Goal: Check status

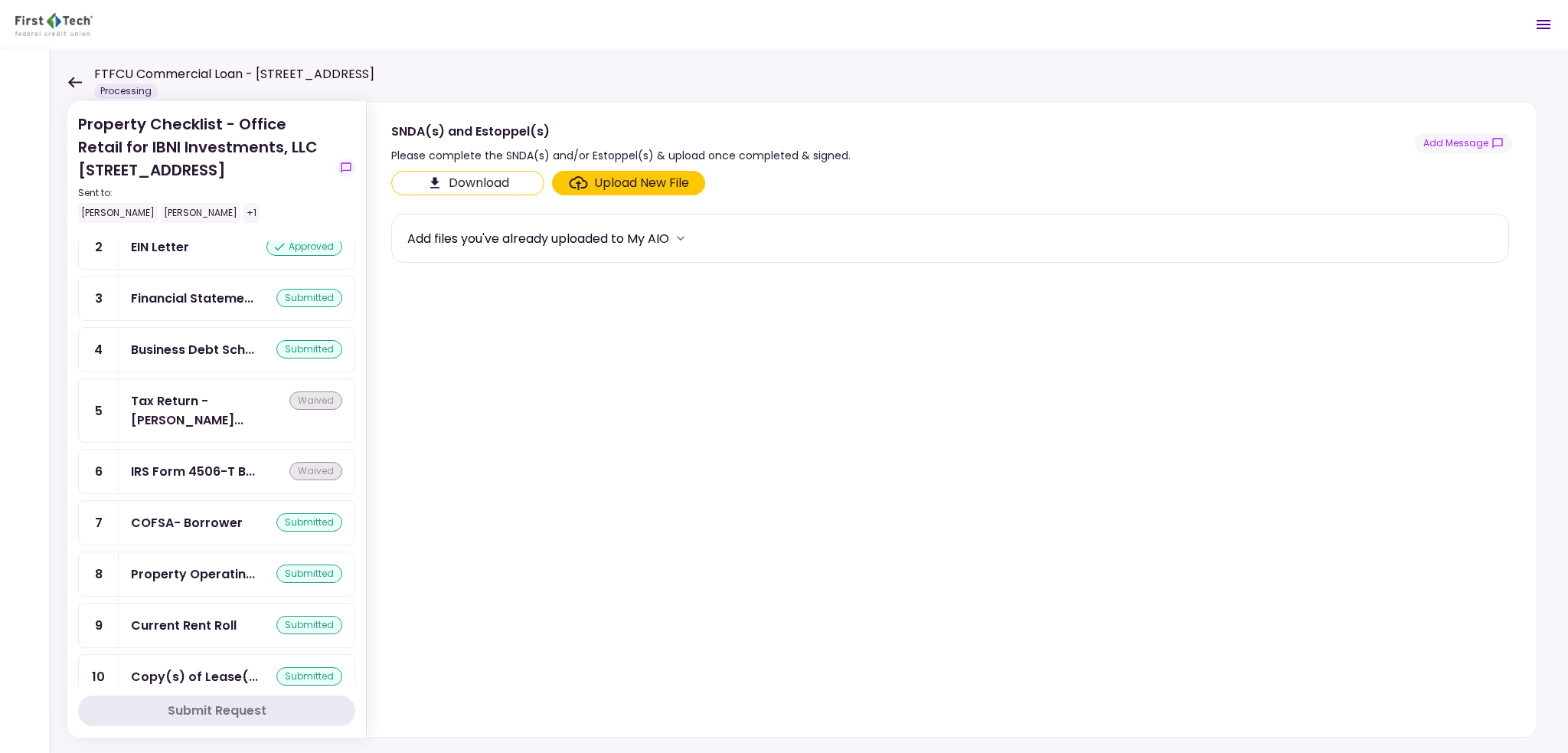
scroll to position [230, 0]
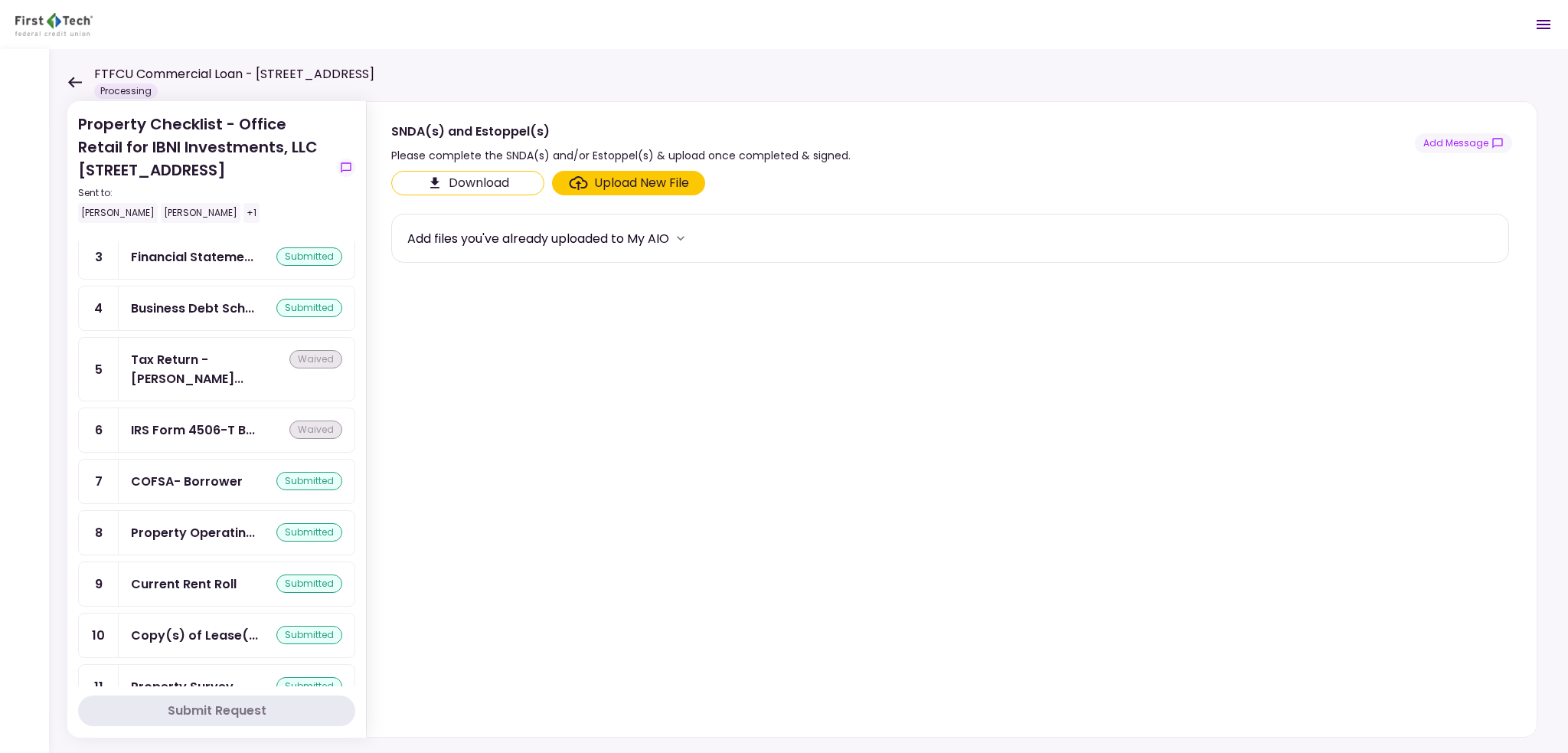
click at [210, 290] on div "Business Debt Sch... submitted" at bounding box center [236, 308] width 236 height 43
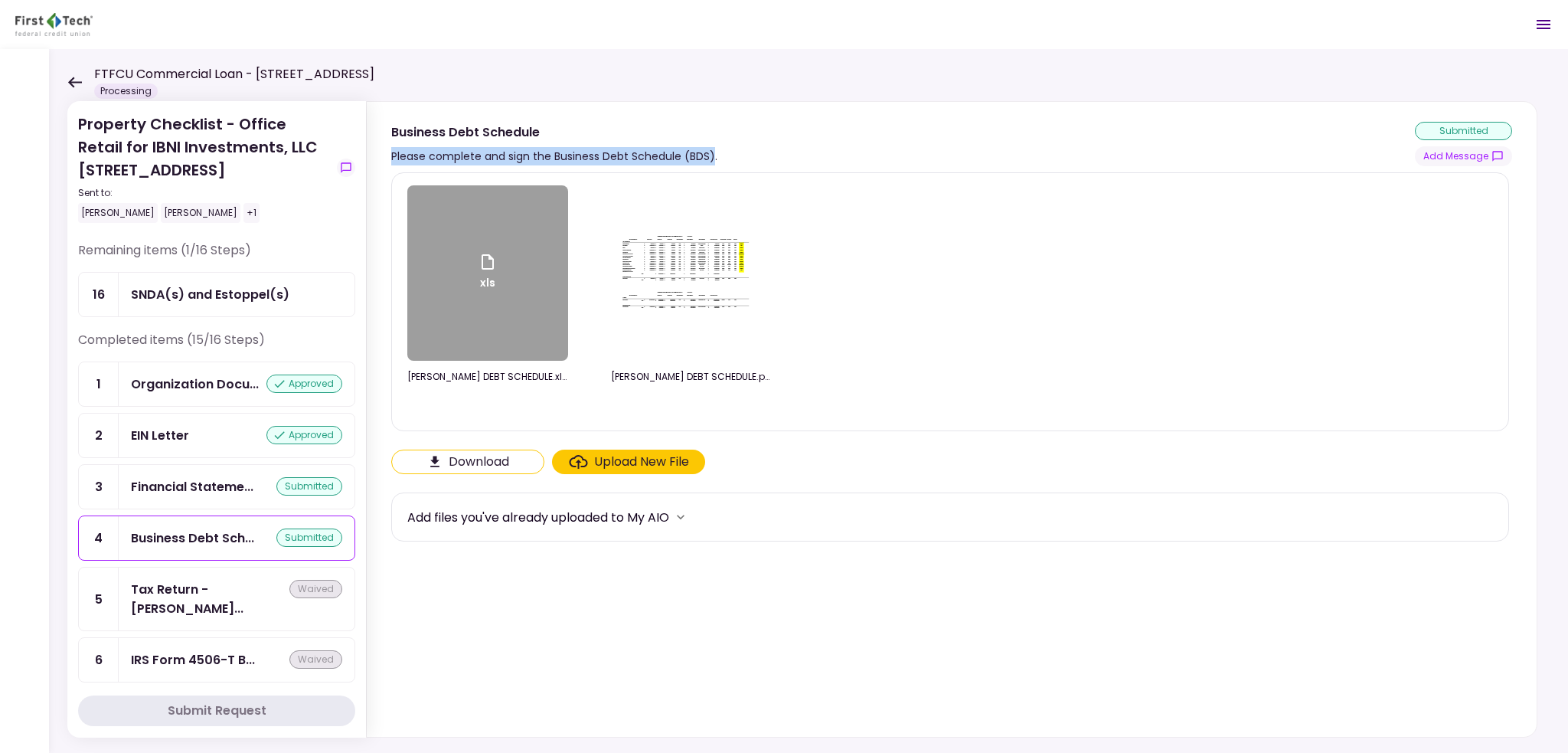
drag, startPoint x: 393, startPoint y: 153, endPoint x: 713, endPoint y: 150, distance: 320.0
click at [713, 150] on div "Please complete and sign the Business Debt Schedule (BDS)." at bounding box center [553, 156] width 326 height 18
click at [490, 462] on button "Download" at bounding box center [468, 461] width 153 height 25
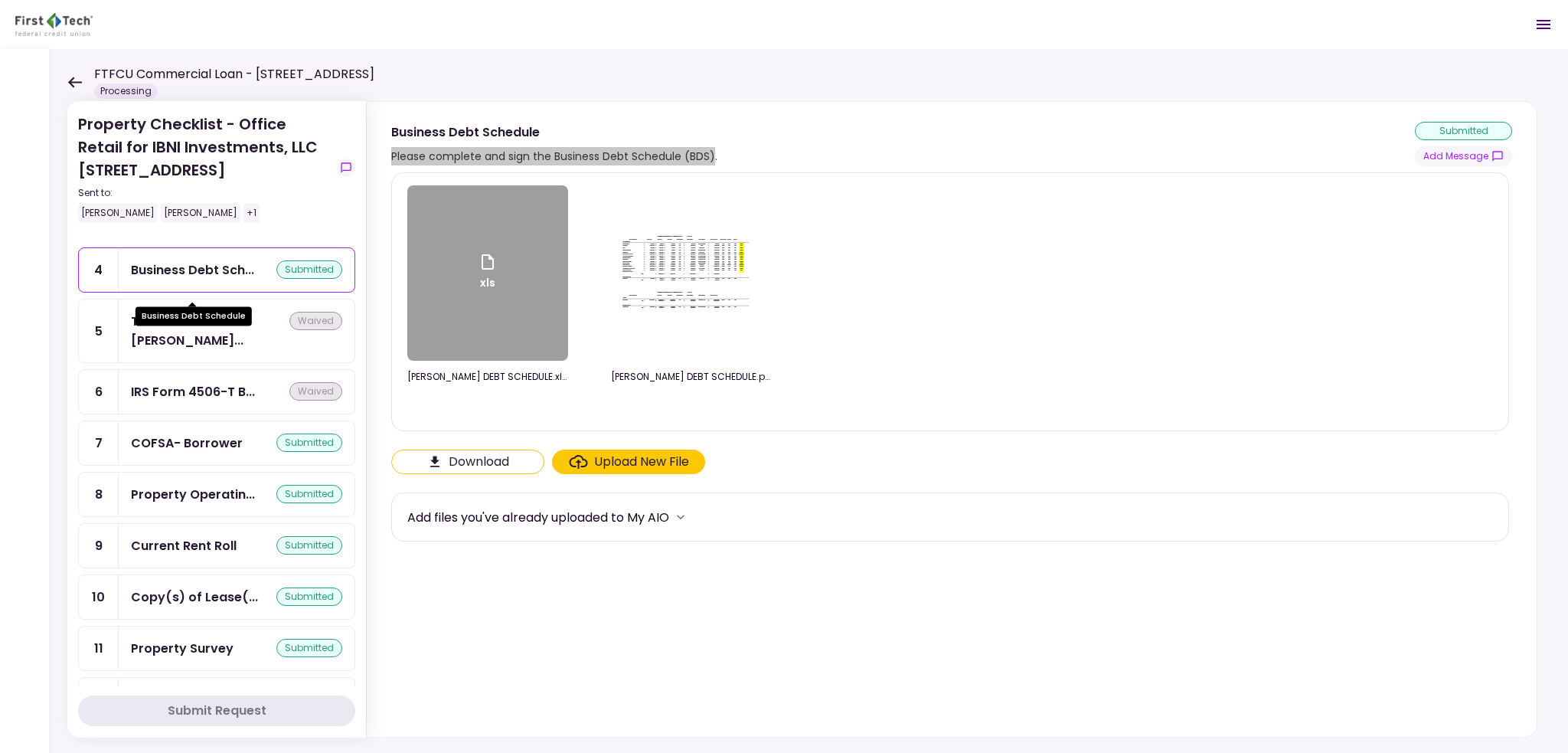
scroll to position [306, 0]
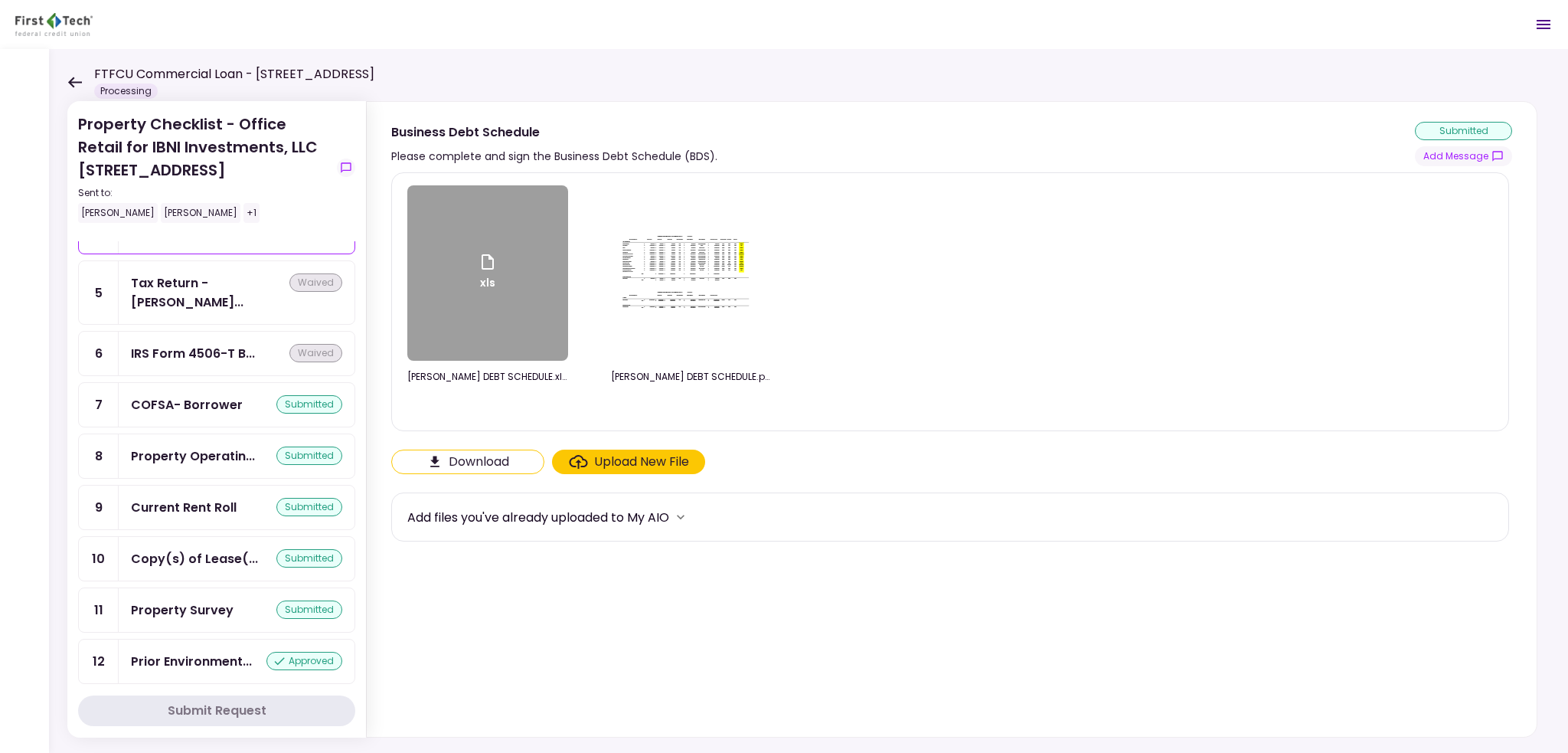
click at [72, 87] on icon at bounding box center [75, 82] width 15 height 11
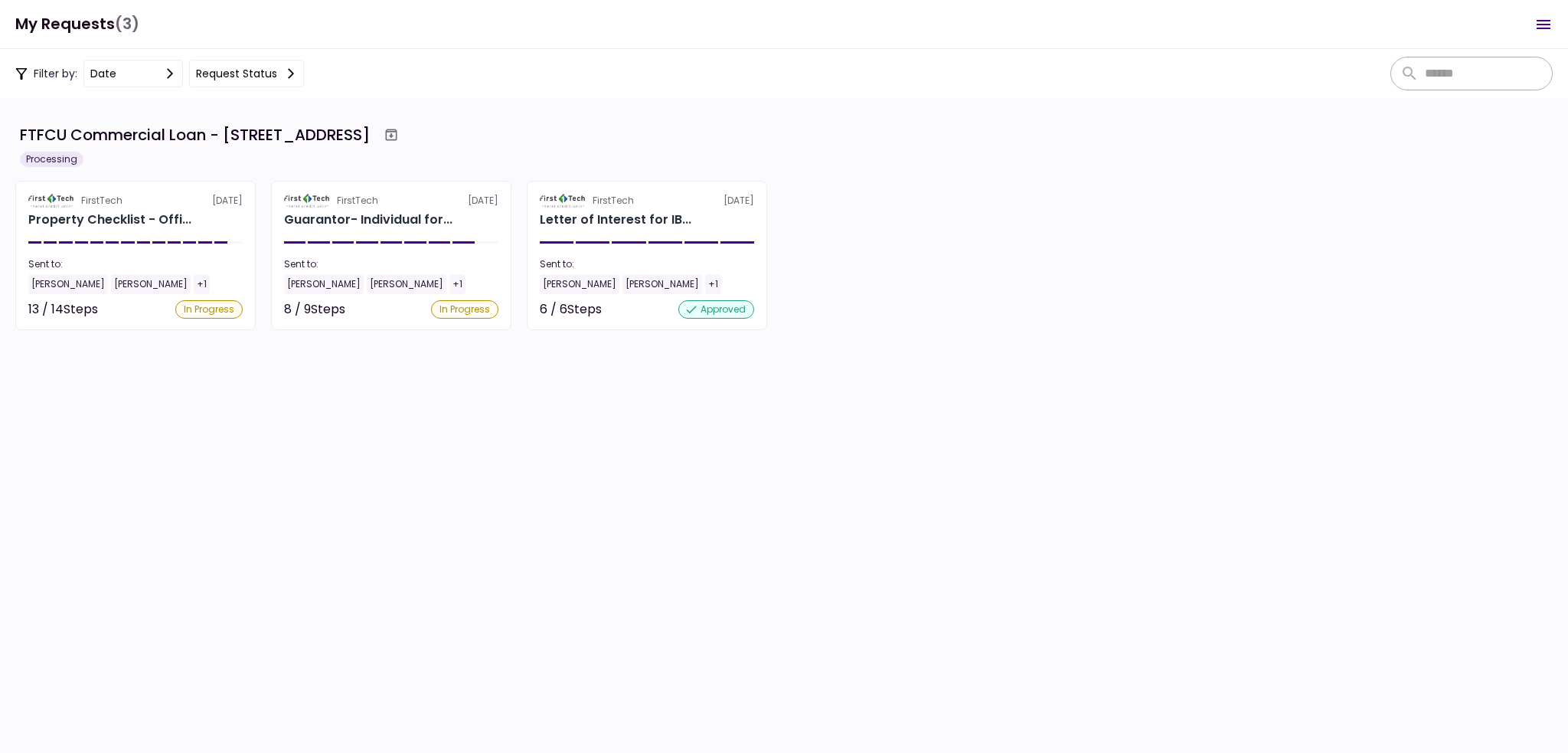
click at [257, 237] on div "FirstTech [DATE] Property Checklist - Offi... Sent to: [PERSON_NAME] [PERSON_NA…" at bounding box center [784, 256] width 1538 height 150
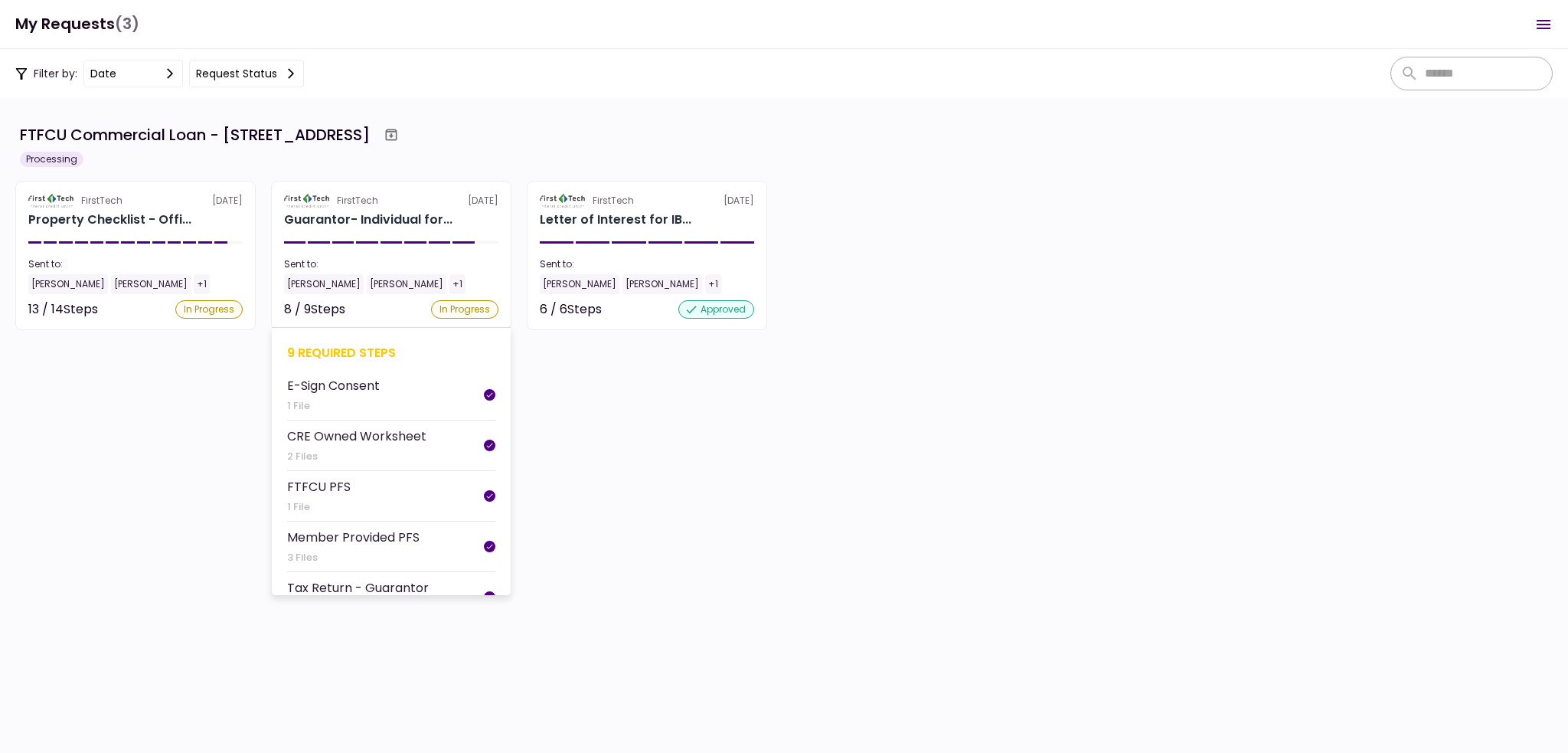
click at [290, 230] on section "FirstTech [DATE] Guarantor- Individual for... Sent to: [PERSON_NAME] [PERSON_NA…" at bounding box center [391, 256] width 240 height 150
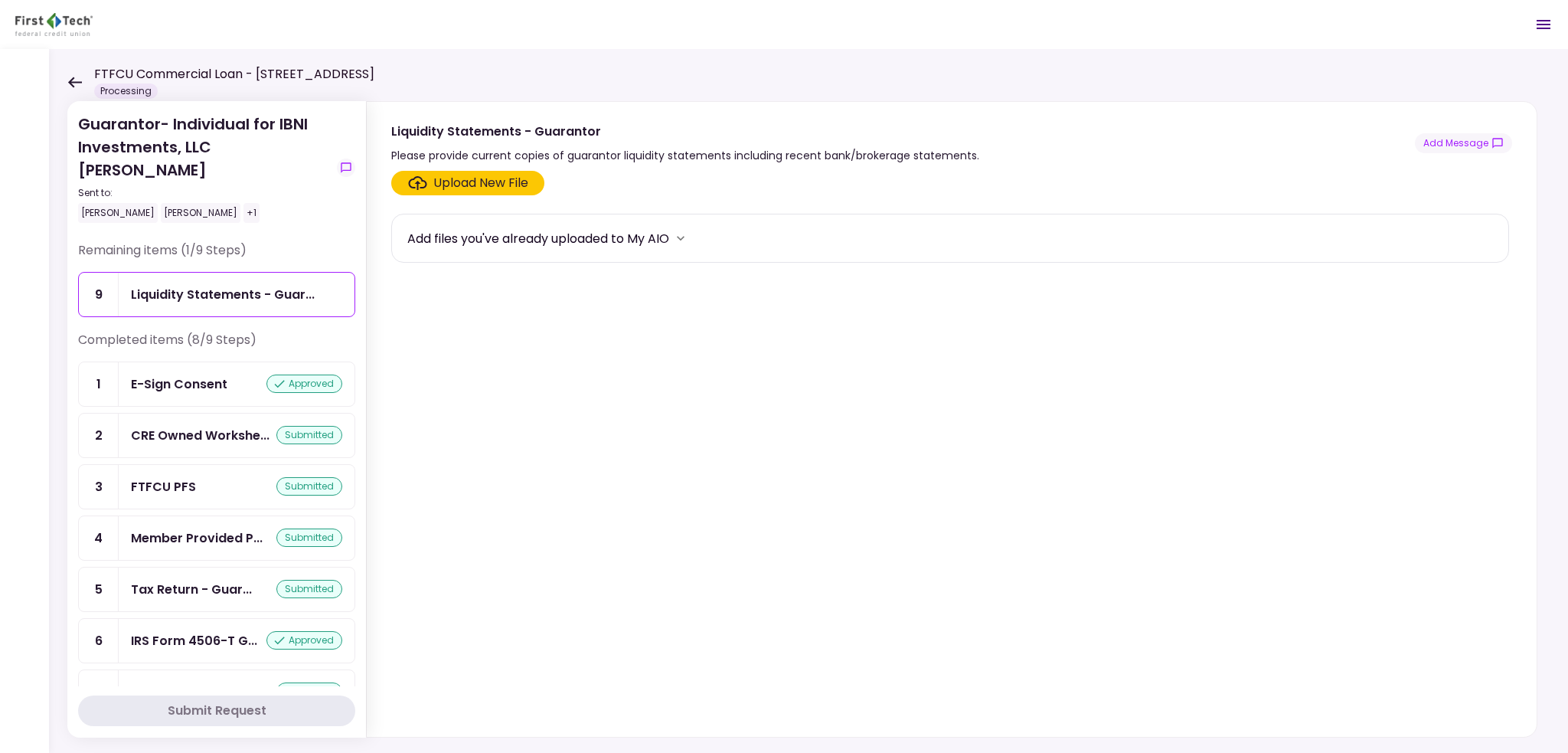
click at [65, 79] on div "Guarantor- Individual for IBNI Investments, LLC [PERSON_NAME] Sent to: [PERSON_…" at bounding box center [808, 401] width 1519 height 704
click at [79, 90] on div "FTFCU Commercial Loan - [STREET_ADDRESS] Processing" at bounding box center [221, 81] width 307 height 33
click at [75, 82] on icon at bounding box center [75, 82] width 15 height 11
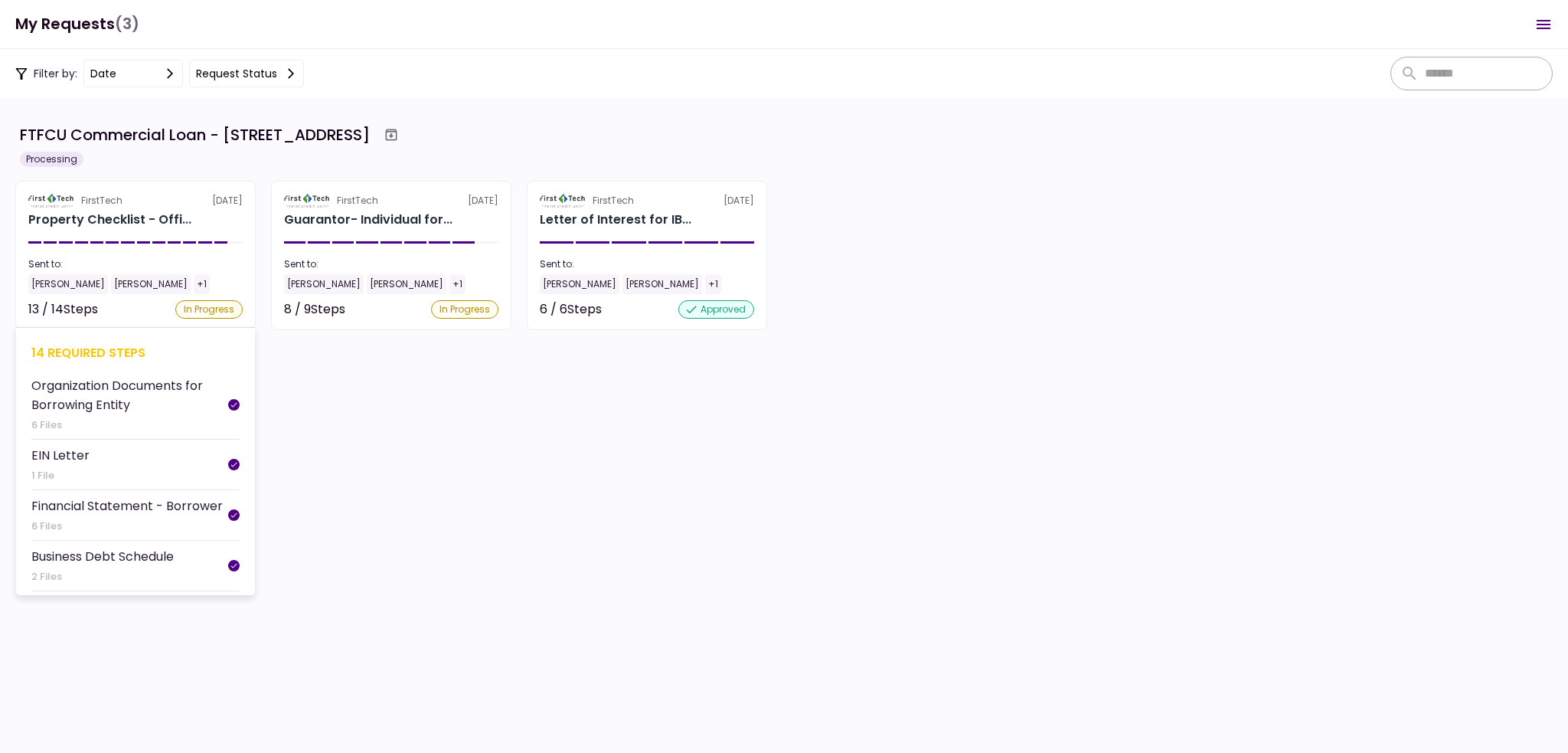
click at [126, 230] on section "FirstTech [DATE] Property Checklist - Offi... Sent to: [PERSON_NAME] [PERSON_NA…" at bounding box center [136, 256] width 240 height 150
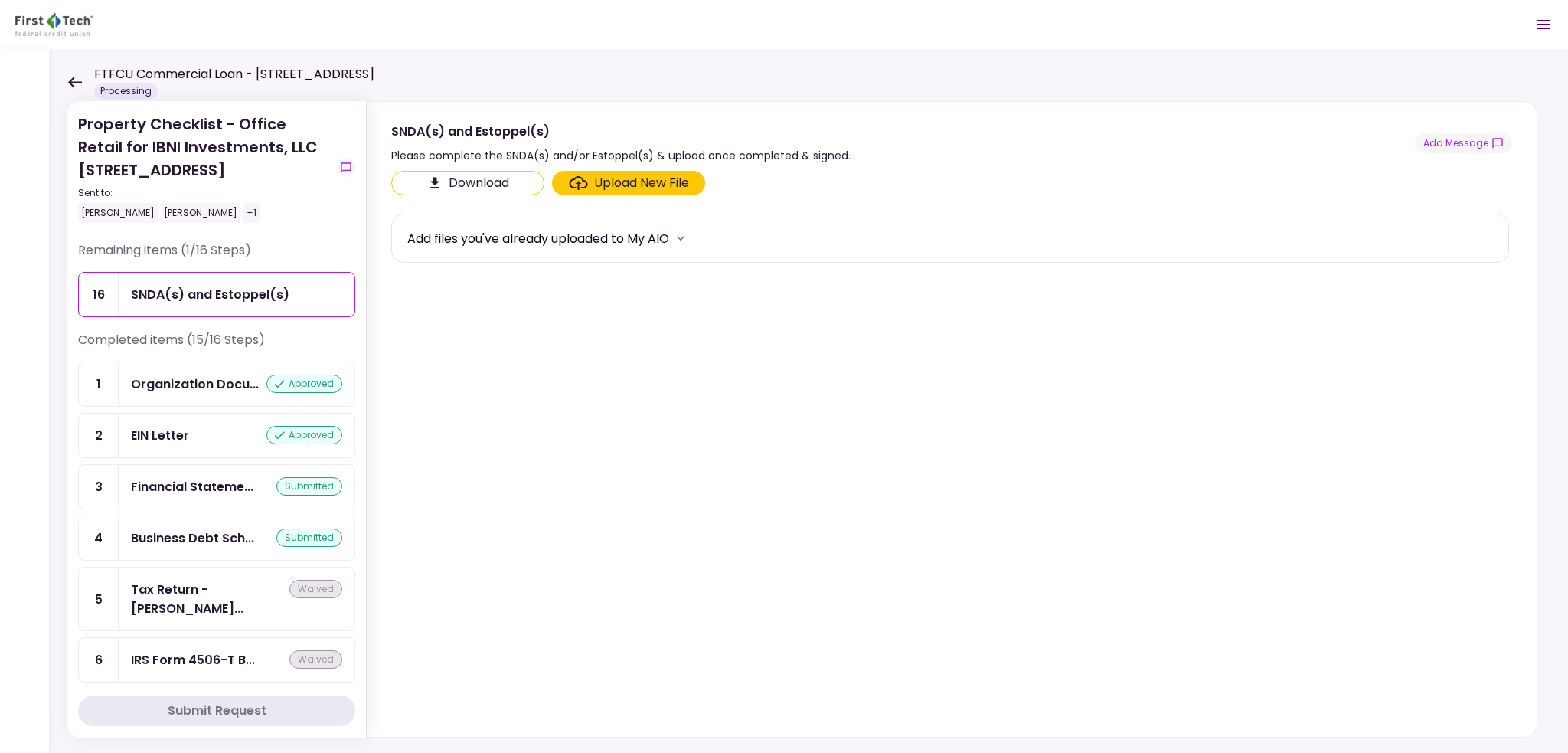
click at [70, 79] on icon at bounding box center [75, 82] width 14 height 11
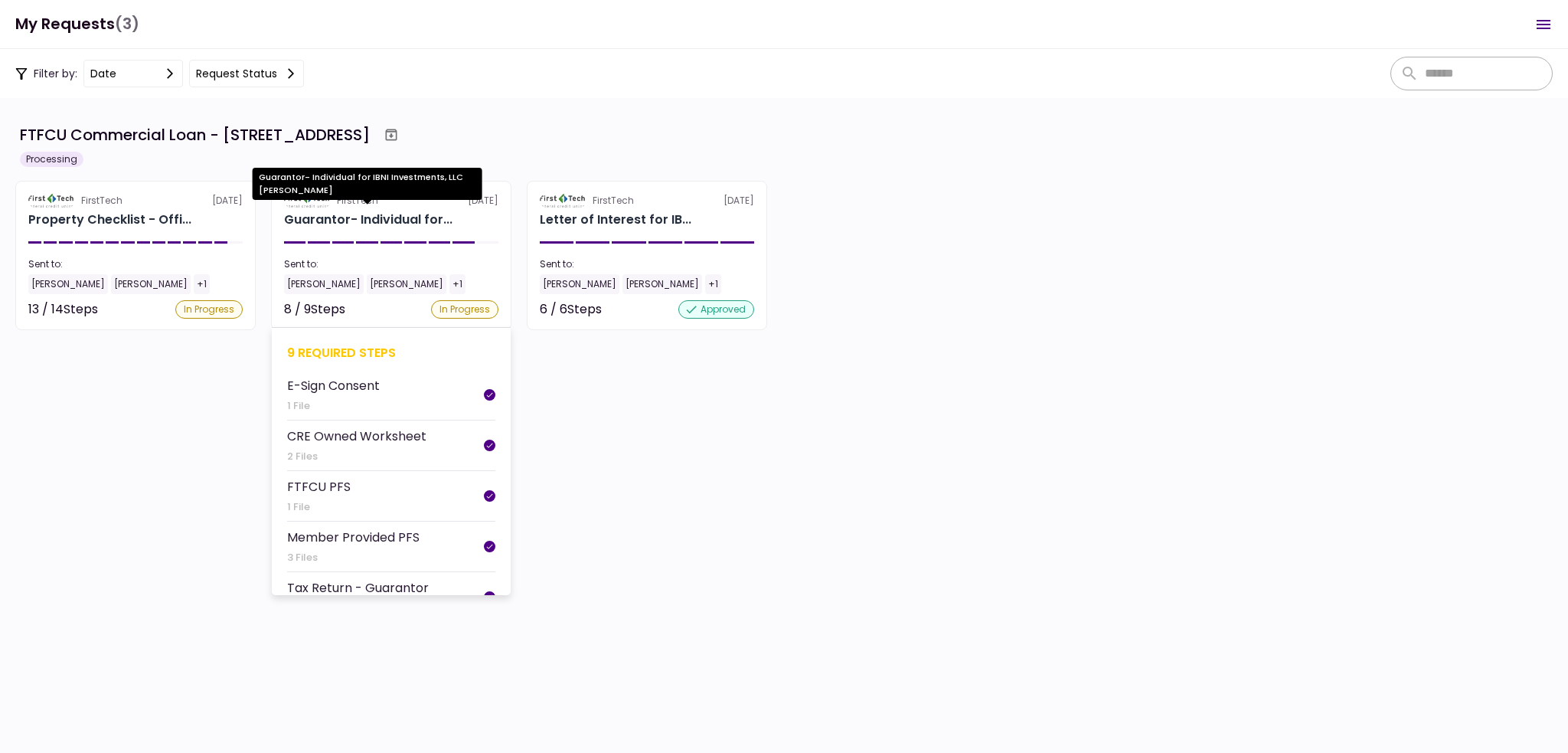
click at [369, 225] on div "Guarantor- Individual for..." at bounding box center [368, 220] width 168 height 18
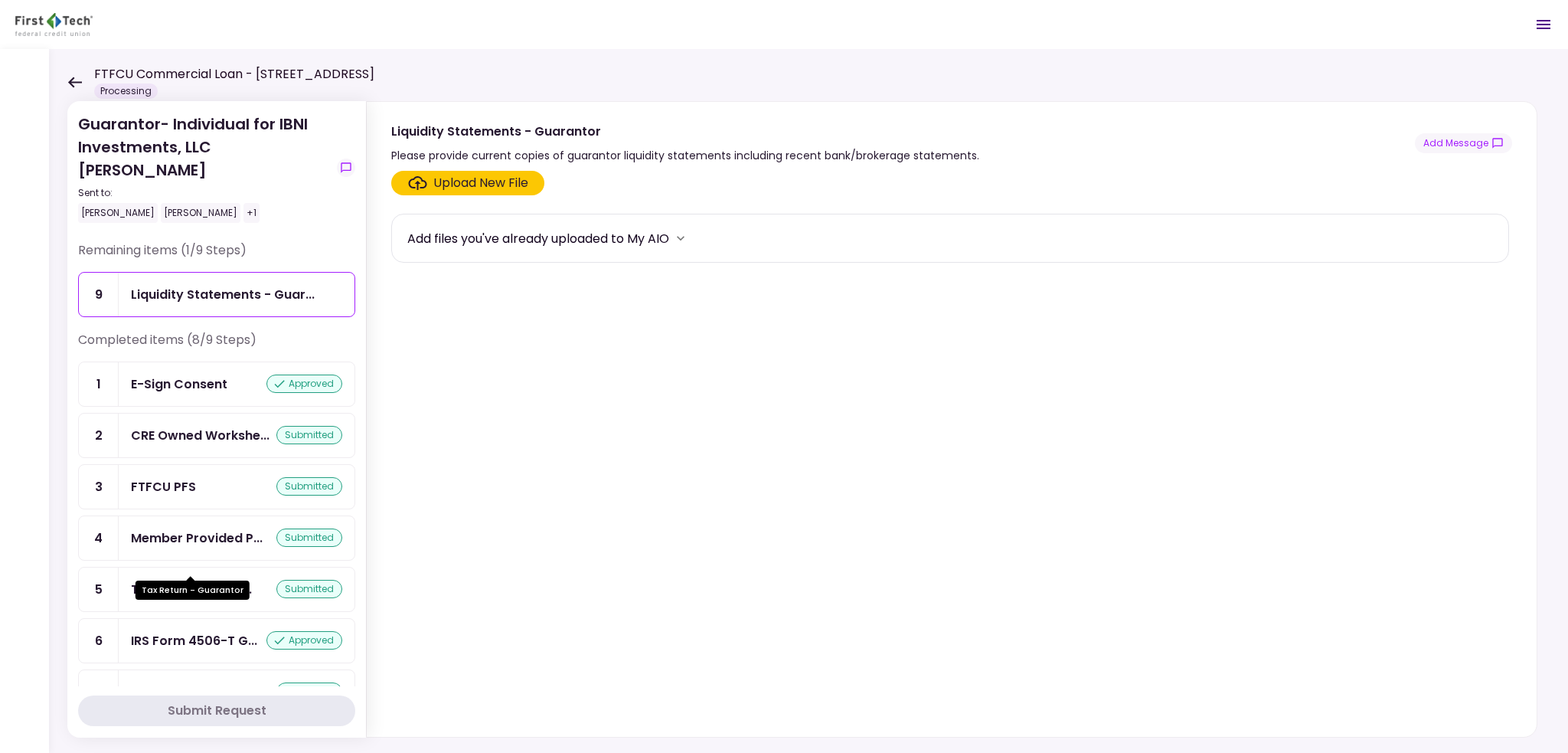
click at [206, 579] on div "Tax Return - Guar..." at bounding box center [191, 589] width 121 height 19
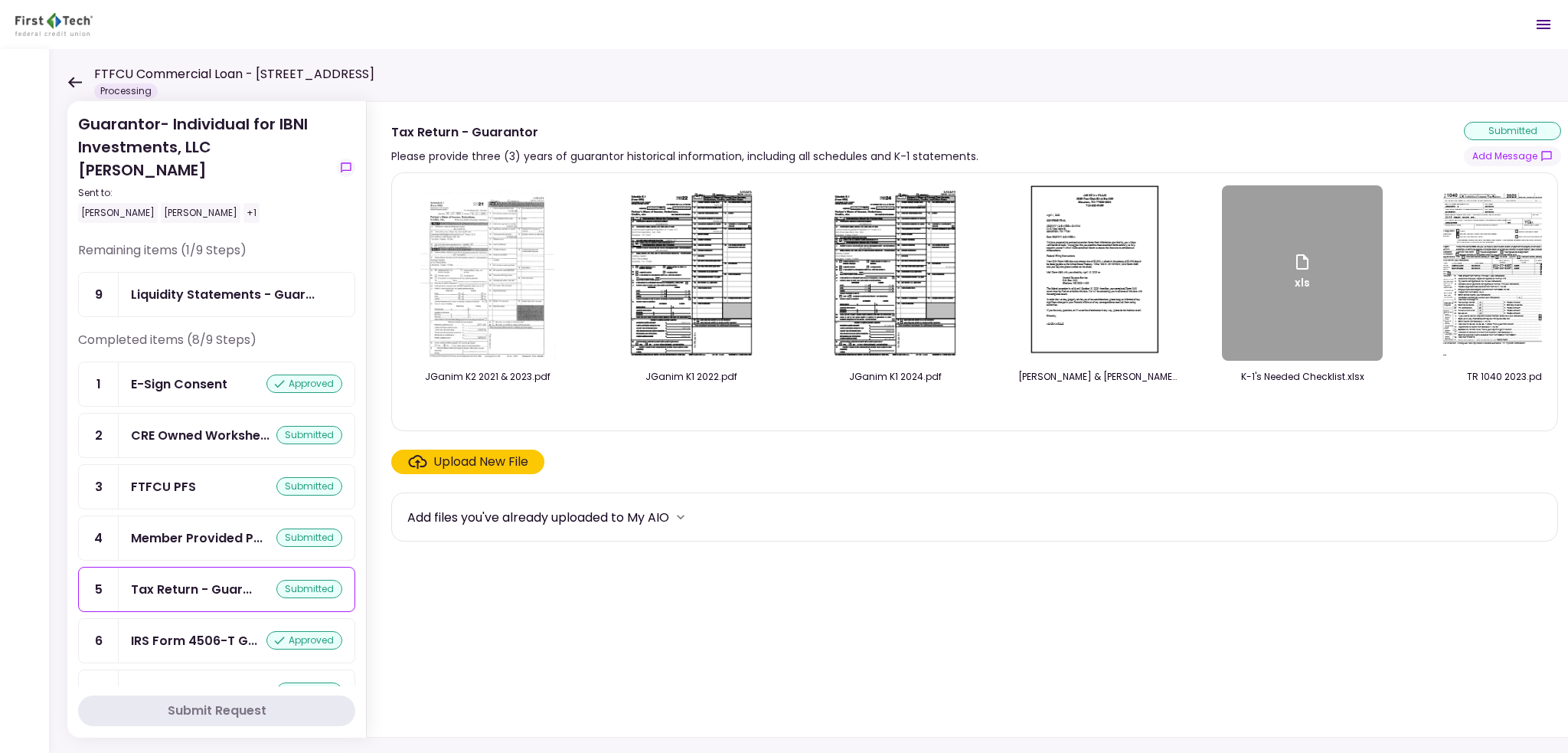
click at [705, 307] on img at bounding box center [692, 273] width 137 height 176
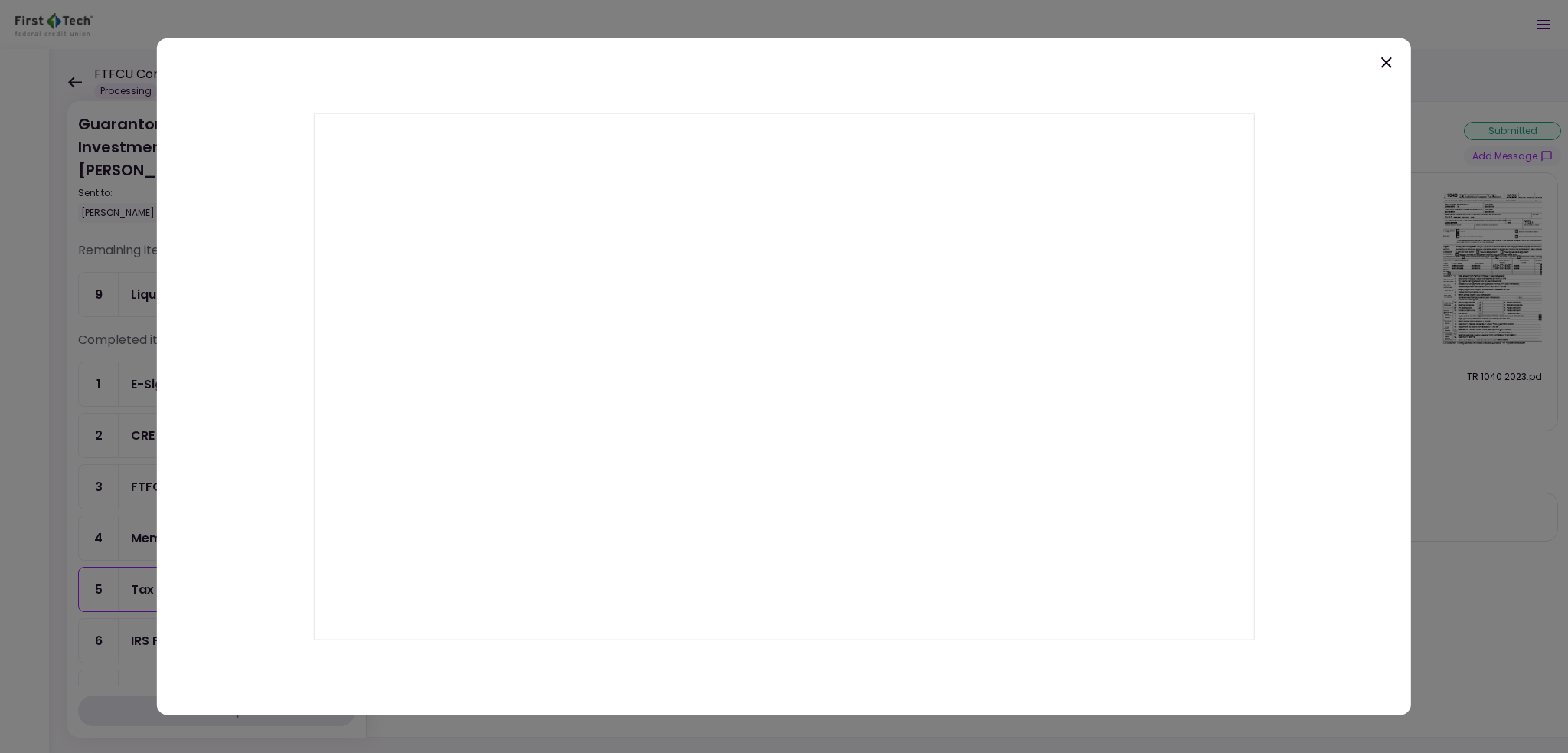
click at [1384, 60] on icon at bounding box center [1387, 62] width 11 height 11
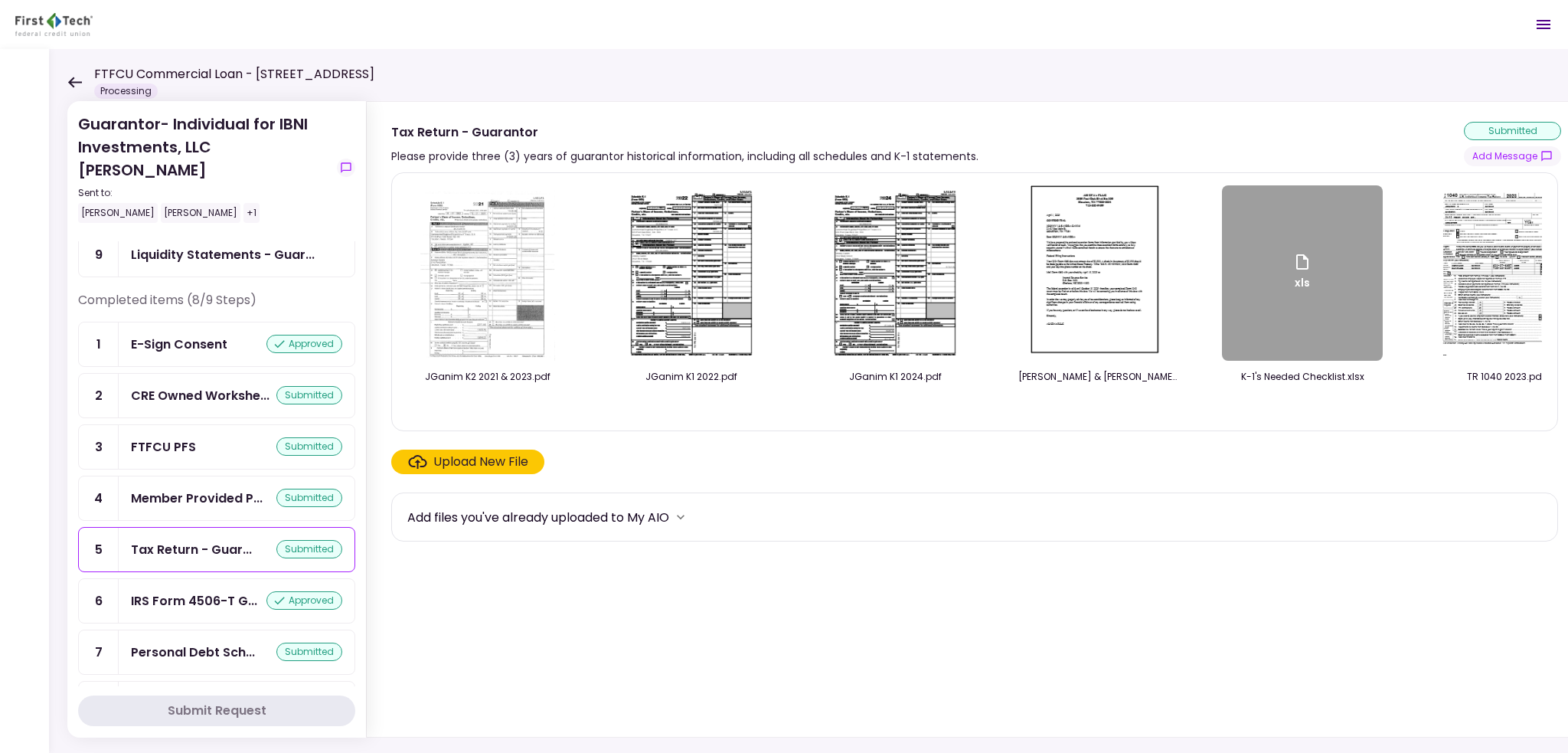
scroll to position [60, 0]
